Goal: Check status: Check status

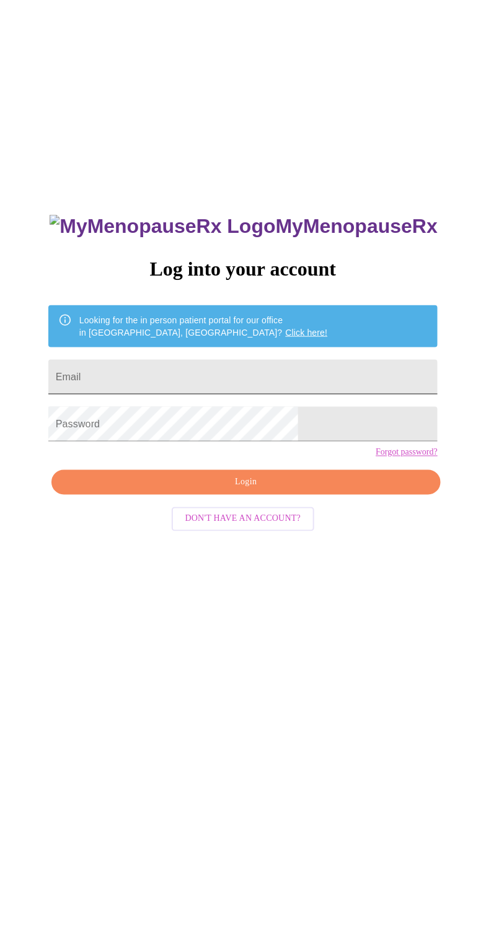
click at [251, 391] on input "Email" at bounding box center [242, 377] width 389 height 35
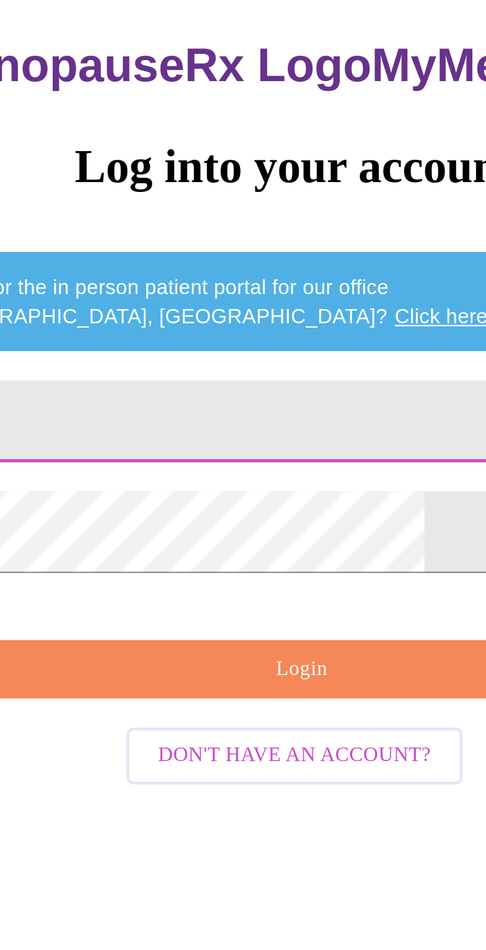
type input "leonak2000@gmail.com"
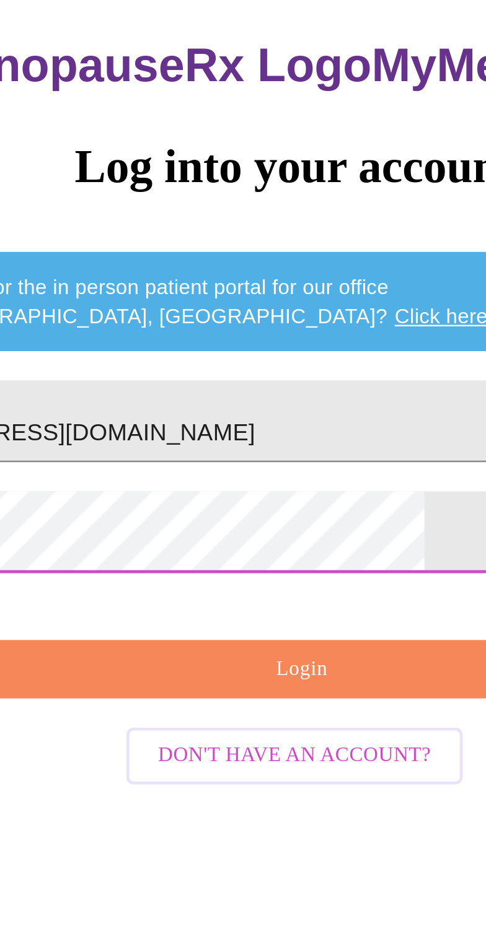
click at [258, 491] on span "Login" at bounding box center [246, 482] width 361 height 15
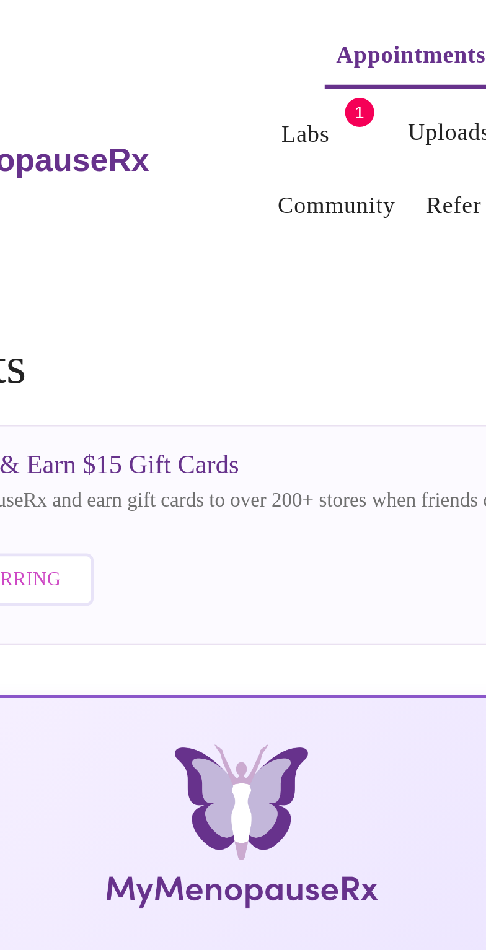
click at [361, 51] on link "Medications" at bounding box center [387, 56] width 52 height 17
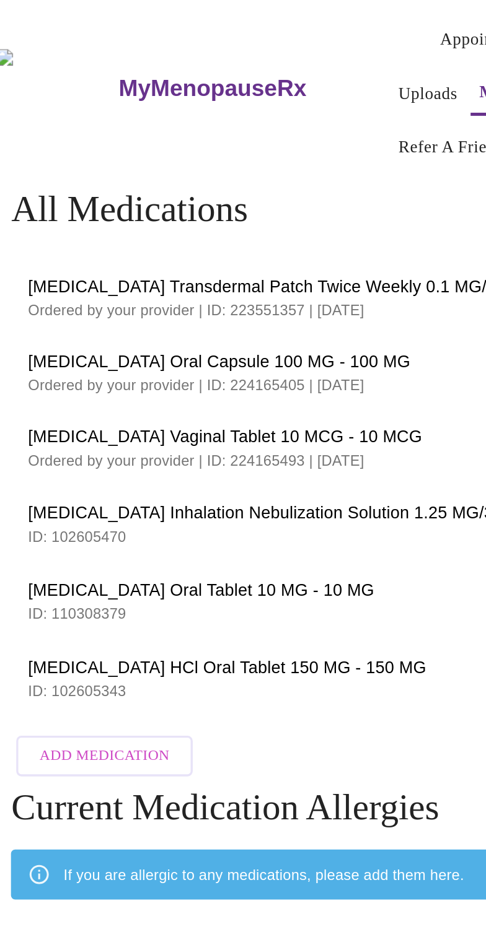
click at [113, 52] on h3 "MyMenopauseRx" at bounding box center [148, 53] width 112 height 16
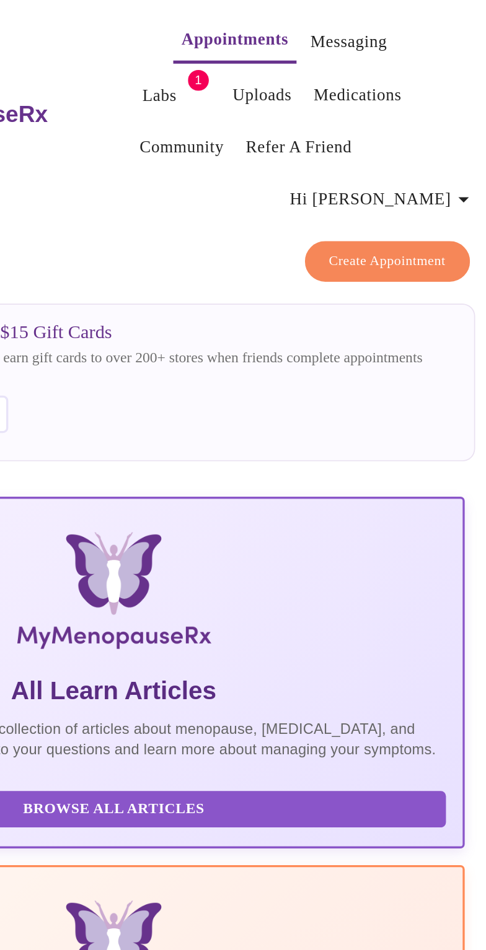
click at [313, 58] on link "Uploads" at bounding box center [330, 56] width 35 height 17
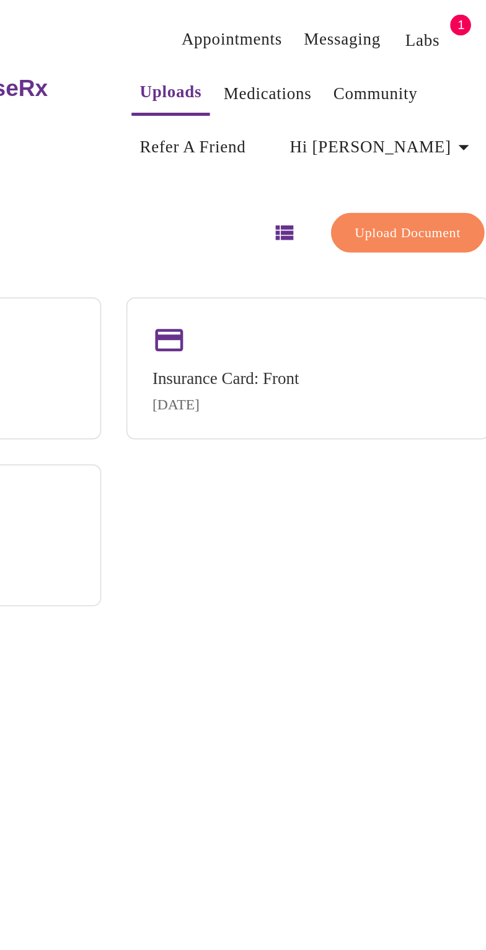
click at [416, 26] on link "Labs" at bounding box center [426, 23] width 20 height 17
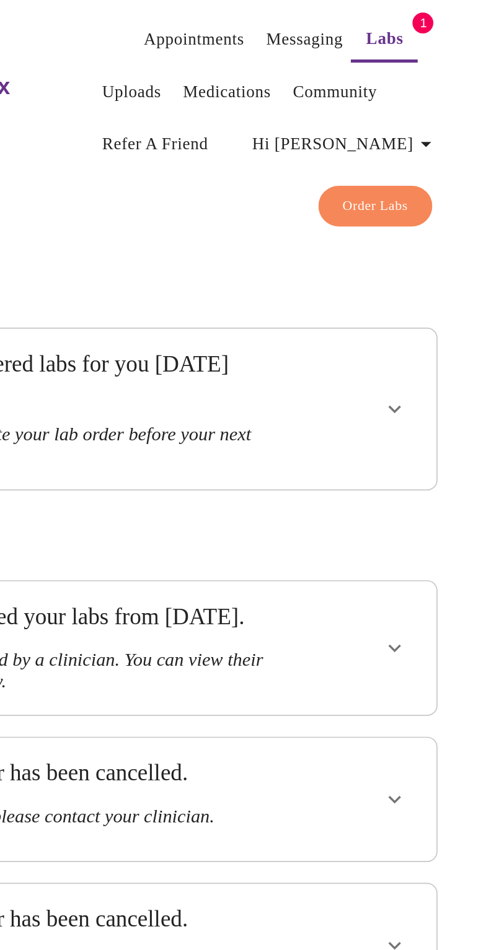
click at [356, 25] on link "Messaging" at bounding box center [378, 23] width 45 height 17
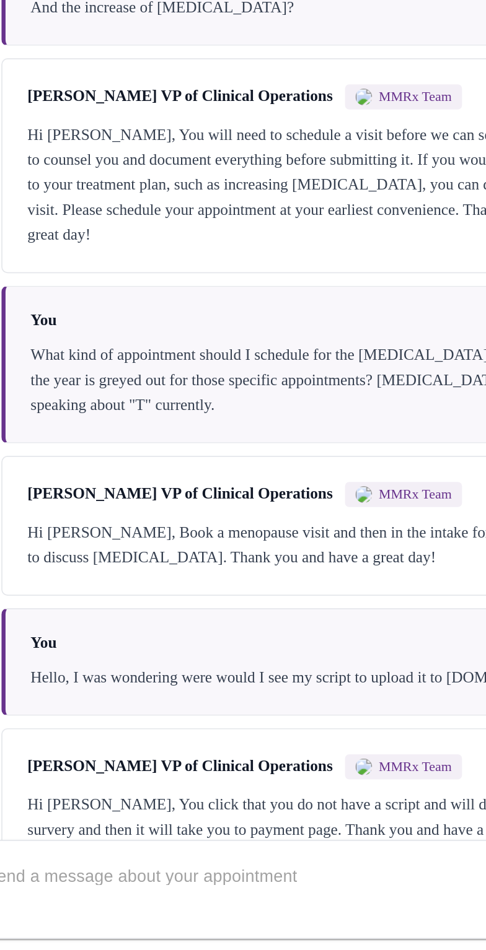
scroll to position [878, 0]
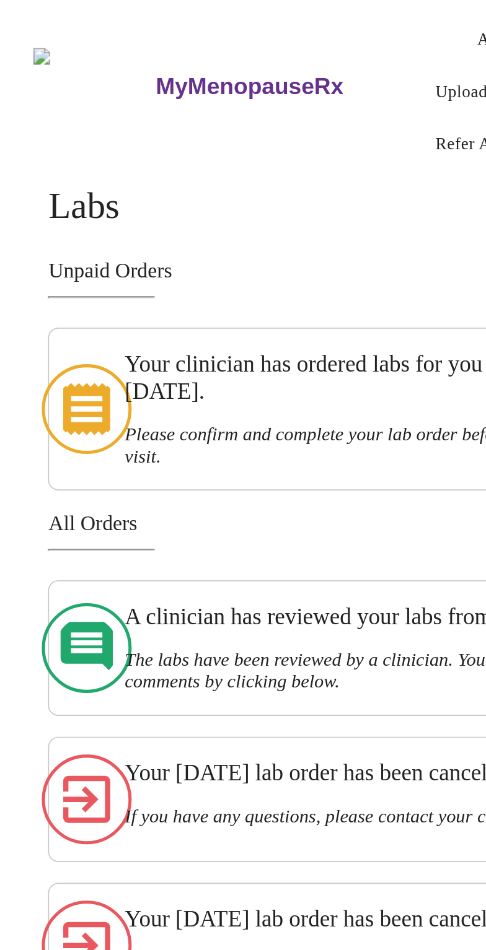
click at [115, 56] on link "MyMenopauseRx" at bounding box center [172, 51] width 162 height 43
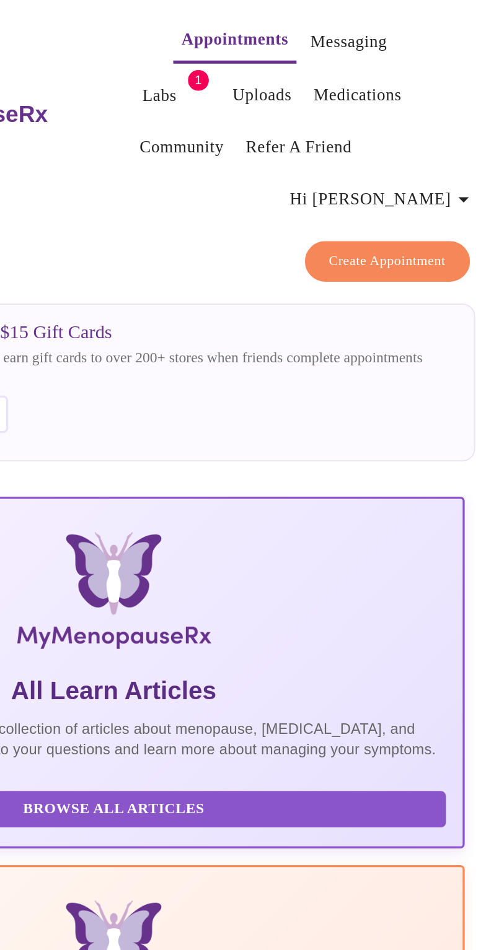
scroll to position [0, 281]
click at [362, 21] on link "Messaging" at bounding box center [381, 24] width 45 height 17
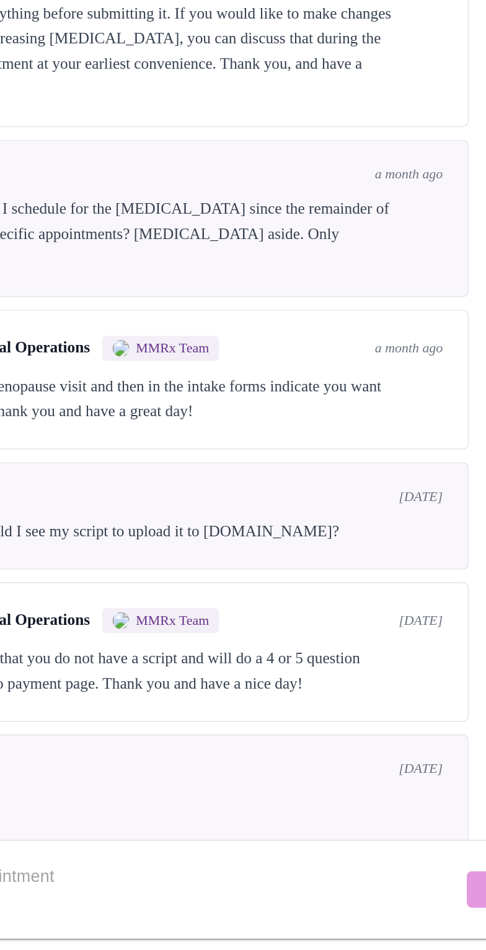
scroll to position [1014, 0]
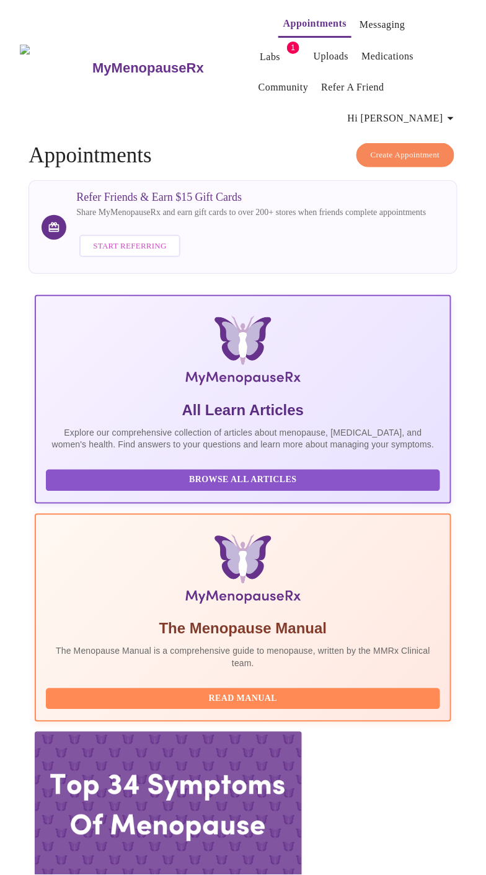
scroll to position [0, 199]
click at [433, 110] on span "Hi [PERSON_NAME]" at bounding box center [403, 118] width 110 height 17
click at [297, 122] on div at bounding box center [243, 437] width 486 height 875
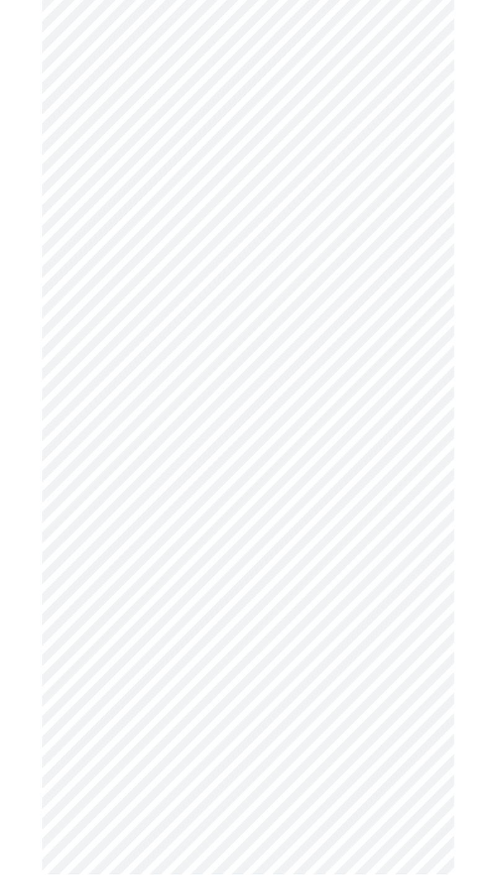
scroll to position [2679, 0]
